Goal: Task Accomplishment & Management: Use online tool/utility

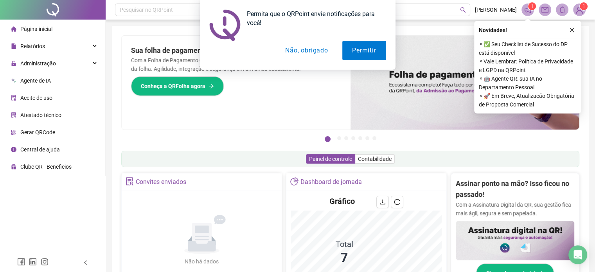
click at [323, 47] on button "Não, obrigado" at bounding box center [307, 51] width 62 height 20
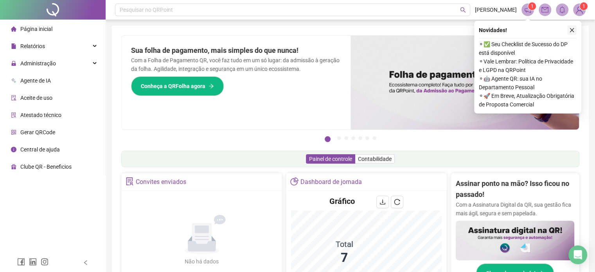
click at [573, 31] on icon "close" at bounding box center [572, 30] width 4 height 4
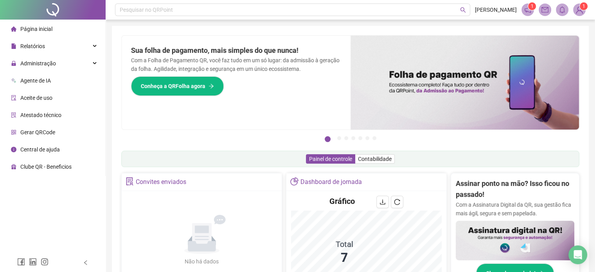
click at [77, 55] on ul "Página inicial Relatórios Administração Agente de IA Aceite de uso Atestado téc…" at bounding box center [53, 98] width 106 height 157
click at [75, 47] on div "Relatórios" at bounding box center [53, 46] width 102 height 16
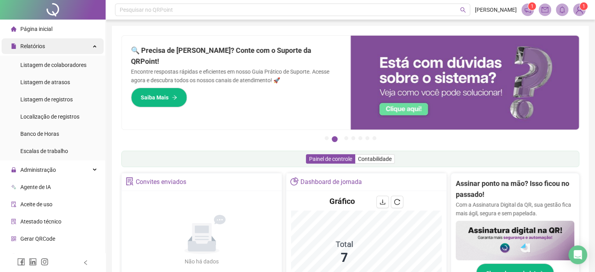
click at [61, 50] on div "Relatórios" at bounding box center [53, 46] width 102 height 16
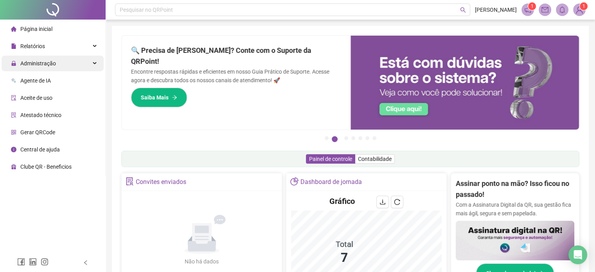
click at [61, 64] on div "Administração" at bounding box center [53, 64] width 102 height 16
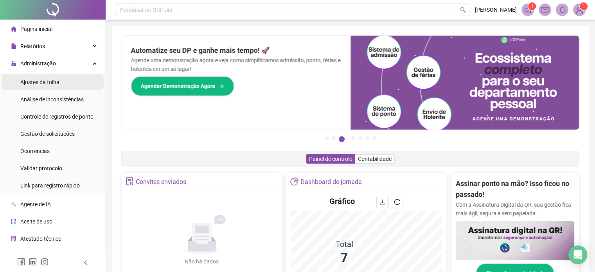
click at [56, 86] on div "Ajustes da folha" at bounding box center [39, 82] width 39 height 16
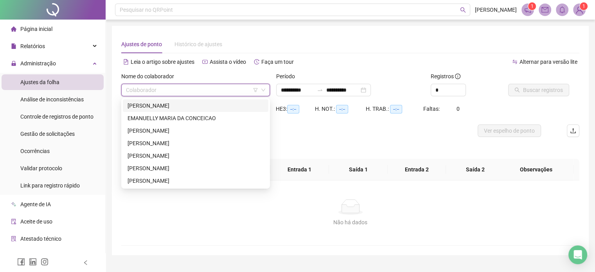
click at [146, 92] on input "search" at bounding box center [192, 90] width 132 height 12
click at [147, 104] on div "[PERSON_NAME]" at bounding box center [196, 105] width 136 height 9
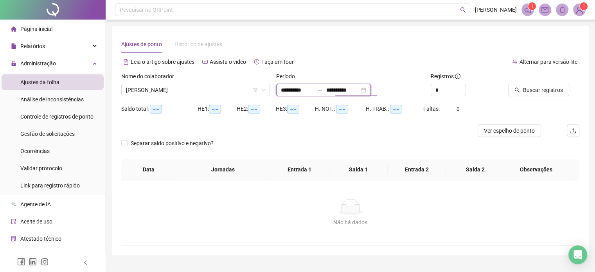
click at [359, 87] on input "**********" at bounding box center [342, 90] width 33 height 9
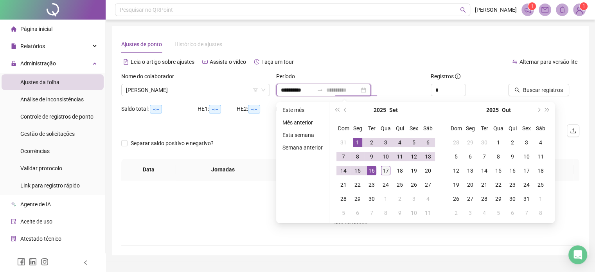
type input "**********"
click at [382, 173] on div "17" at bounding box center [385, 170] width 9 height 9
type input "**********"
click at [370, 141] on div "2" at bounding box center [371, 142] width 9 height 9
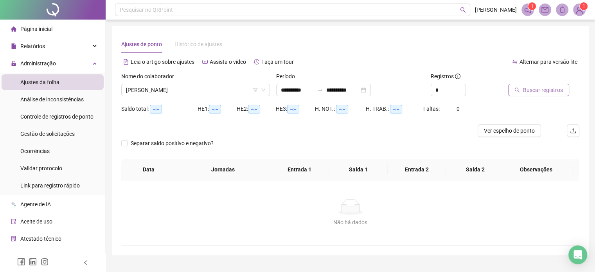
click at [530, 93] on span "Buscar registros" at bounding box center [543, 90] width 40 height 9
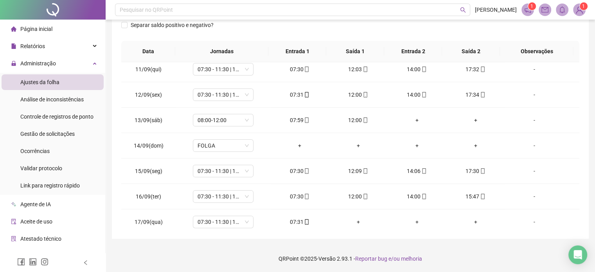
scroll to position [238, 0]
